Goal: Information Seeking & Learning: Learn about a topic

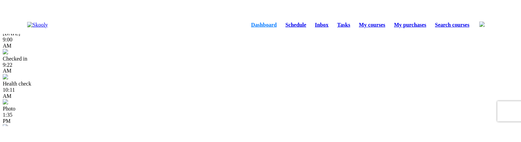
scroll to position [7, 0]
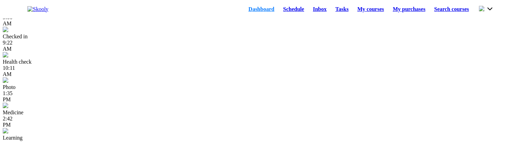
click at [493, 13] on button at bounding box center [486, 9] width 15 height 8
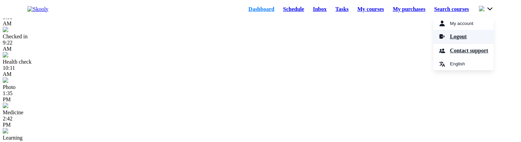
click at [460, 42] on span "Logout" at bounding box center [458, 37] width 17 height 10
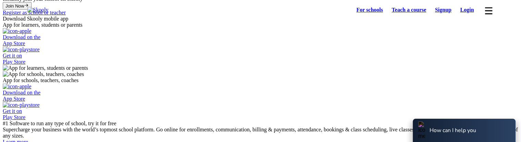
click at [461, 11] on link "Login" at bounding box center [467, 10] width 23 height 10
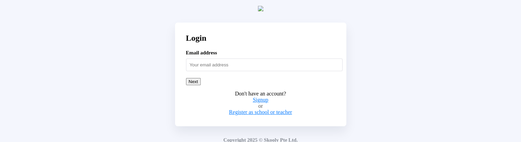
scroll to position [8, 0]
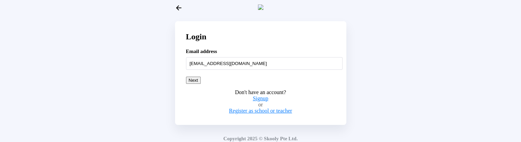
type input "nattumom@mailinator.com"
click at [201, 84] on button "Next" at bounding box center [193, 80] width 15 height 7
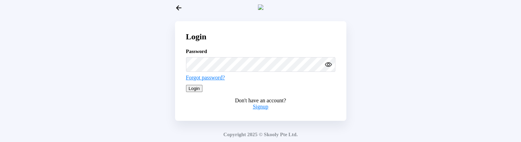
click at [203, 92] on button "Login" at bounding box center [194, 88] width 17 height 7
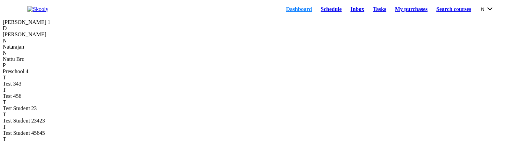
click at [493, 10] on button "N" at bounding box center [487, 9] width 13 height 8
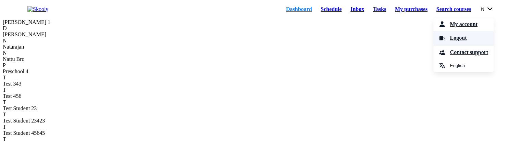
click at [450, 42] on span "Logout" at bounding box center [458, 38] width 17 height 10
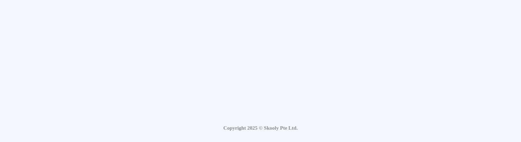
scroll to position [7, 0]
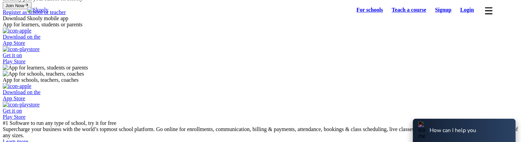
scroll to position [8, 0]
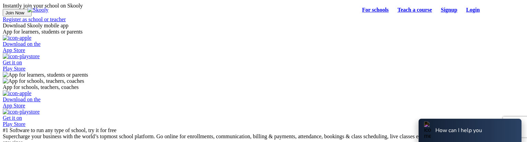
click at [461, 9] on link "Login" at bounding box center [472, 10] width 23 height 10
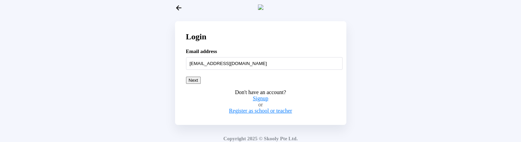
type input "adultstud54321@mailinator.com"
click at [201, 84] on button "Next" at bounding box center [193, 80] width 15 height 7
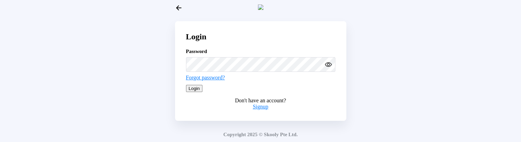
click at [327, 65] on circle "eye outline" at bounding box center [328, 64] width 2 height 2
click at [203, 92] on button "Login" at bounding box center [194, 88] width 17 height 7
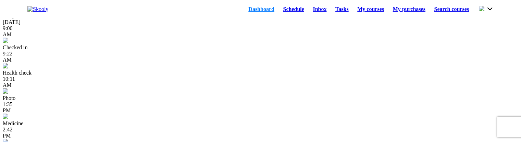
click at [280, 13] on link "Schedule" at bounding box center [294, 9] width 30 height 10
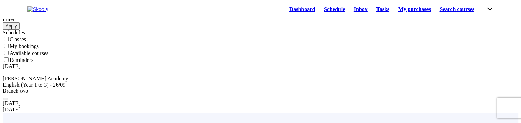
click at [285, 11] on link "Dashboard" at bounding box center [302, 9] width 35 height 10
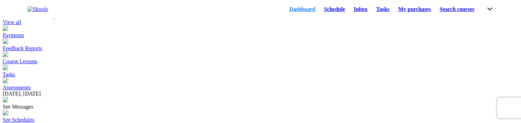
click at [320, 9] on link "Schedule" at bounding box center [335, 9] width 30 height 10
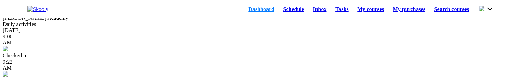
click at [286, 11] on link "Schedule" at bounding box center [294, 9] width 30 height 10
click at [279, 10] on link "Schedule" at bounding box center [294, 9] width 30 height 10
click at [279, 12] on link "Schedule" at bounding box center [294, 9] width 30 height 10
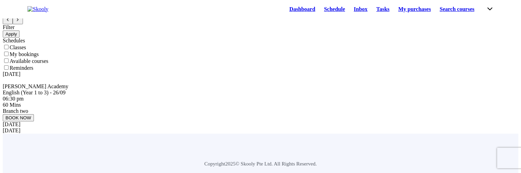
click at [489, 12] on button at bounding box center [489, 9] width 9 height 8
click at [479, 12] on div "My account Logout Contact support English" at bounding box center [486, 9] width 15 height 8
click at [485, 12] on button at bounding box center [489, 9] width 9 height 8
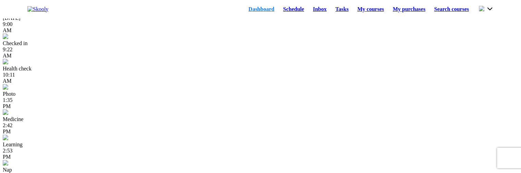
click at [487, 11] on button at bounding box center [486, 9] width 15 height 8
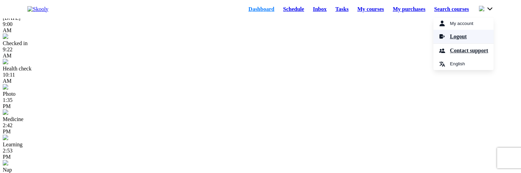
click at [463, 40] on link "Logout" at bounding box center [464, 37] width 60 height 14
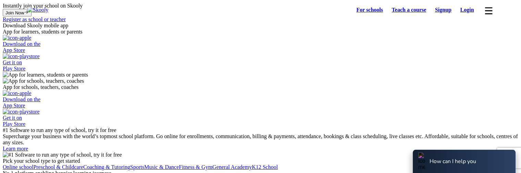
click at [469, 9] on link "Login" at bounding box center [467, 10] width 23 height 10
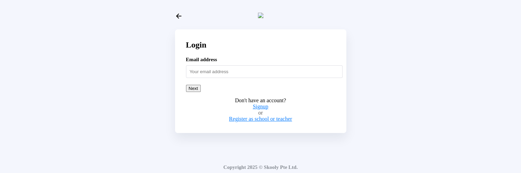
click at [201, 78] on input "text" at bounding box center [264, 71] width 157 height 12
click at [203, 78] on input "text" at bounding box center [264, 71] width 157 height 12
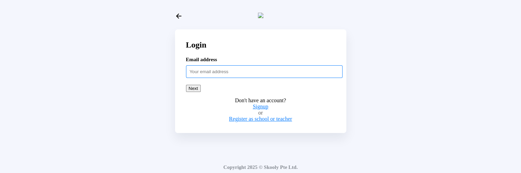
click at [218, 78] on input "text" at bounding box center [264, 71] width 157 height 12
paste input "adultstud54321"
type input "[EMAIL_ADDRESS][DOMAIN_NAME]"
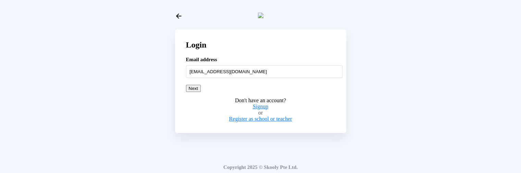
click at [201, 92] on button "Next" at bounding box center [193, 88] width 15 height 7
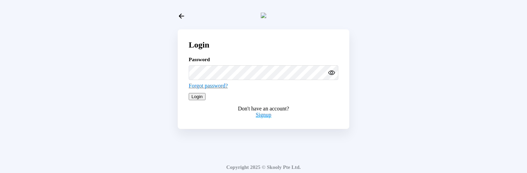
click at [205, 100] on button "Login" at bounding box center [197, 96] width 17 height 7
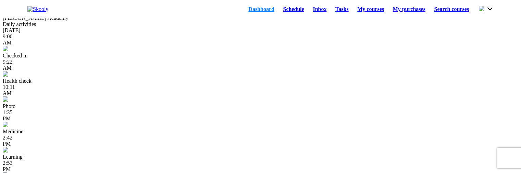
click at [479, 9] on button at bounding box center [486, 9] width 15 height 8
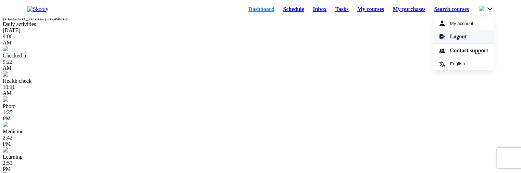
click at [454, 40] on span "Logout" at bounding box center [458, 37] width 17 height 10
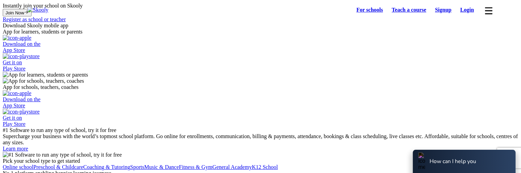
select select "81"
select select "Japan"
select select "Asia/Tokyo"
click at [480, 13] on div "For schools Teach a course Signup Login Download app Contact support English" at bounding box center [425, 9] width 147 height 11
click at [468, 13] on link "Login" at bounding box center [467, 10] width 23 height 10
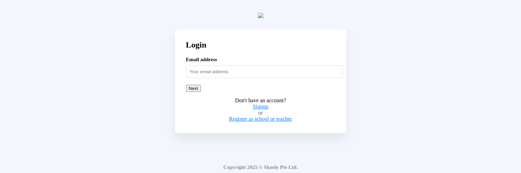
click at [261, 78] on input "text" at bounding box center [264, 71] width 157 height 12
click at [241, 77] on input "text" at bounding box center [264, 71] width 157 height 12
type input "nattumom@mailinator.com"
drag, startPoint x: 243, startPoint y: 98, endPoint x: 142, endPoint y: 117, distance: 102.4
click at [201, 92] on button "Next" at bounding box center [193, 88] width 15 height 7
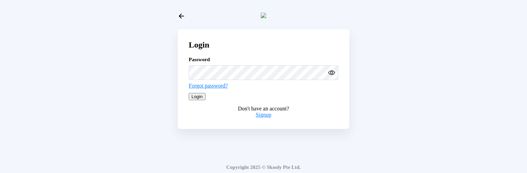
click at [127, 173] on html "Login Password Forgot password? Login Don't have an account? Signup Copyright 2…" at bounding box center [263, 89] width 527 height 179
click at [205, 100] on button "Login" at bounding box center [197, 96] width 17 height 7
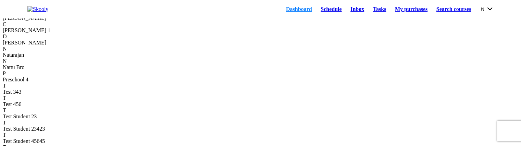
click at [316, 10] on link "Schedule" at bounding box center [331, 9] width 30 height 10
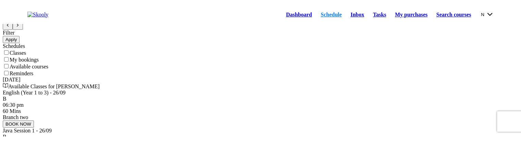
scroll to position [34, 0]
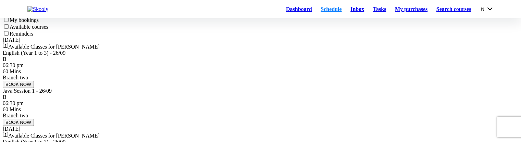
click at [490, 13] on button "N" at bounding box center [487, 9] width 13 height 8
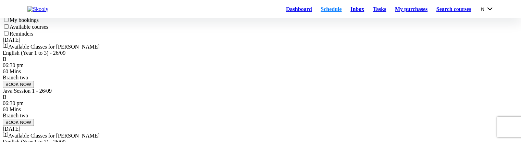
click at [490, 13] on button "N" at bounding box center [487, 9] width 13 height 8
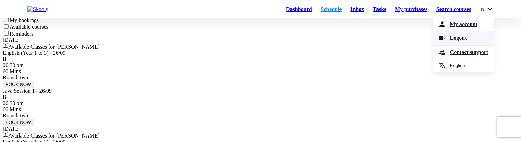
click at [462, 45] on link "Logout" at bounding box center [464, 38] width 60 height 14
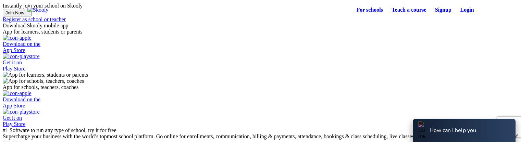
click at [468, 8] on link "Login" at bounding box center [467, 10] width 23 height 10
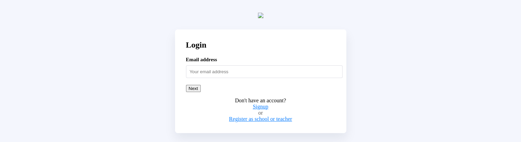
scroll to position [8, 0]
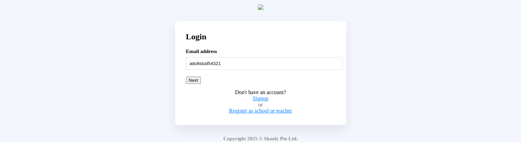
click at [217, 66] on input "adultstud54321" at bounding box center [264, 63] width 157 height 12
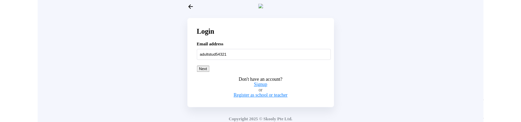
scroll to position [0, 0]
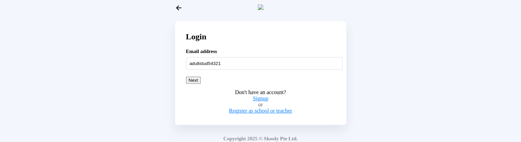
click at [240, 67] on input "adultstud54321" at bounding box center [264, 63] width 157 height 12
type input "adultstud54321@mailinator.com"
click at [201, 84] on button "Next" at bounding box center [193, 80] width 15 height 7
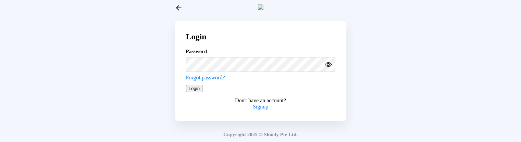
click at [203, 92] on button "Login" at bounding box center [194, 88] width 17 height 7
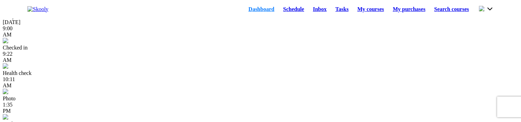
click at [279, 11] on link "Schedule" at bounding box center [294, 9] width 30 height 10
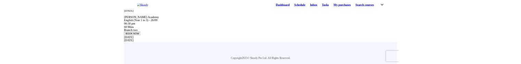
scroll to position [43, 0]
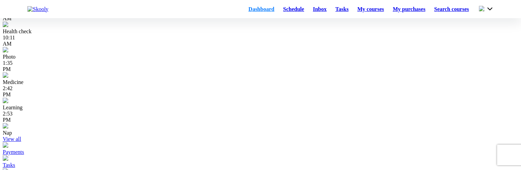
click at [279, 10] on link "Schedule" at bounding box center [294, 9] width 30 height 10
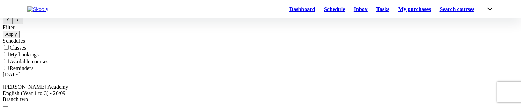
click at [285, 9] on link "Dashboard" at bounding box center [302, 9] width 35 height 10
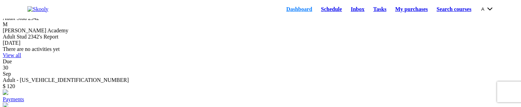
click at [317, 11] on link "Schedule" at bounding box center [332, 9] width 30 height 10
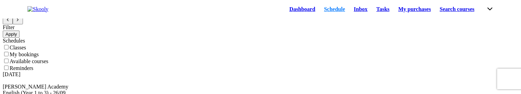
click at [285, 12] on link "Dashboard" at bounding box center [302, 9] width 35 height 10
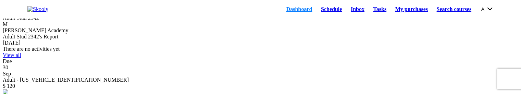
click at [318, 13] on link "Schedule" at bounding box center [332, 9] width 30 height 10
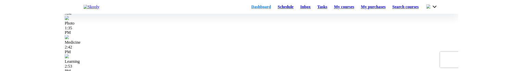
scroll to position [69, 0]
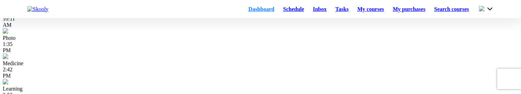
click at [279, 12] on link "Schedule" at bounding box center [294, 9] width 30 height 10
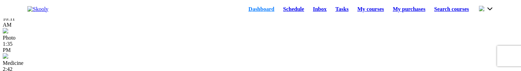
click at [284, 11] on link "Schedule" at bounding box center [294, 9] width 30 height 10
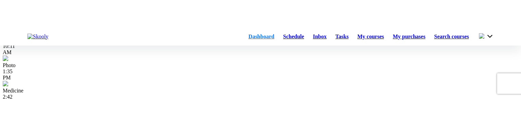
scroll to position [76, 0]
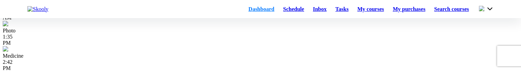
click at [282, 13] on link "Schedule" at bounding box center [294, 9] width 30 height 10
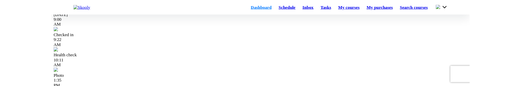
scroll to position [76, 0]
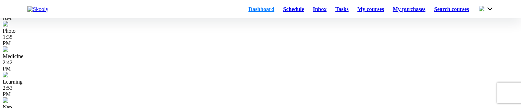
click at [285, 14] on link "Schedule" at bounding box center [294, 9] width 30 height 10
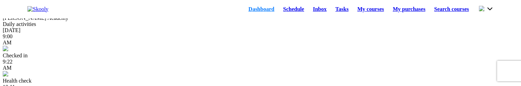
click at [33, 15] on div "M" at bounding box center [261, 12] width 516 height 6
click at [279, 12] on link "Schedule" at bounding box center [294, 9] width 30 height 10
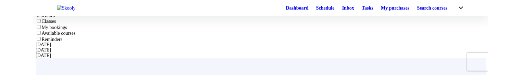
scroll to position [34, 0]
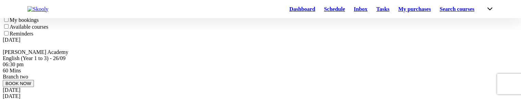
click at [287, 11] on link "Dashboard" at bounding box center [302, 9] width 35 height 10
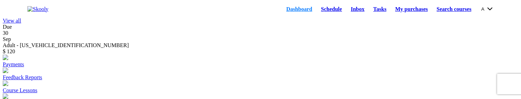
click at [317, 13] on link "Schedule" at bounding box center [332, 9] width 30 height 10
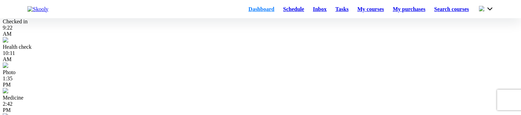
click at [281, 10] on link "Schedule" at bounding box center [294, 9] width 30 height 10
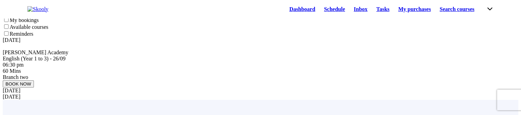
scroll to position [69, 0]
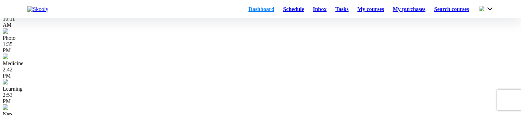
click at [279, 14] on link "Schedule" at bounding box center [294, 9] width 30 height 10
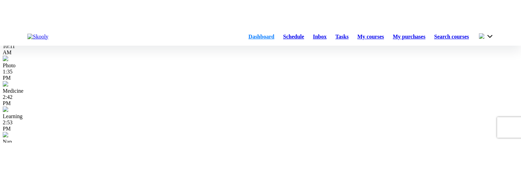
scroll to position [76, 0]
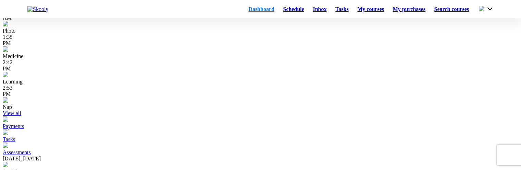
click at [282, 13] on link "Schedule" at bounding box center [294, 9] width 30 height 10
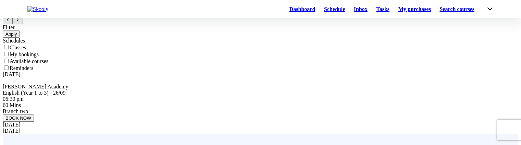
click at [285, 11] on link "Dashboard" at bounding box center [302, 9] width 35 height 10
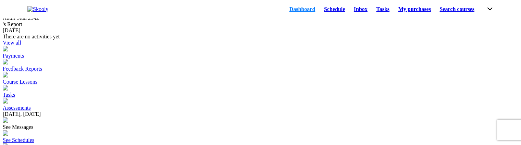
click at [324, 13] on link "Schedule" at bounding box center [335, 9] width 30 height 10
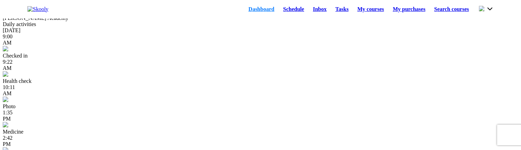
click at [285, 10] on link "Schedule" at bounding box center [294, 9] width 30 height 10
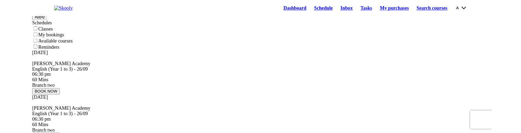
scroll to position [34, 0]
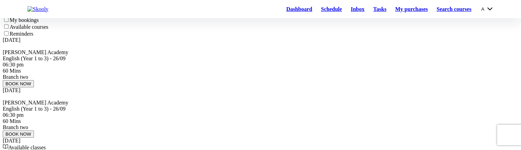
click at [246, 62] on div at bounding box center [261, 62] width 516 height 0
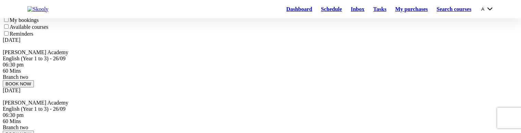
click at [34, 80] on button "BOOK NOW" at bounding box center [18, 83] width 31 height 7
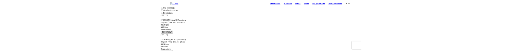
scroll to position [0, 0]
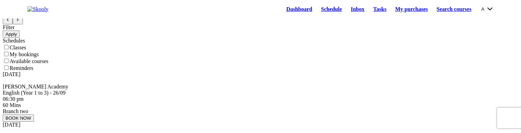
click at [282, 14] on link "Dashboard" at bounding box center [299, 9] width 35 height 10
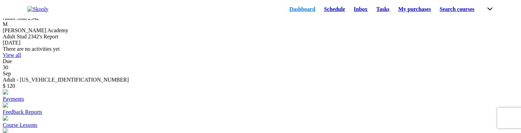
click at [320, 7] on link "Schedule" at bounding box center [335, 9] width 30 height 10
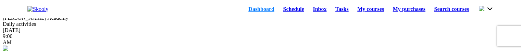
click at [279, 11] on link "Schedule" at bounding box center [294, 9] width 30 height 10
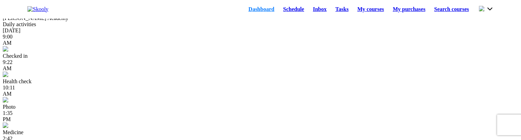
click at [280, 13] on link "Schedule" at bounding box center [294, 9] width 30 height 10
click at [283, 11] on link "Schedule" at bounding box center [294, 9] width 30 height 10
click at [281, 14] on link "Schedule" at bounding box center [294, 9] width 30 height 10
